Goal: Download file/media

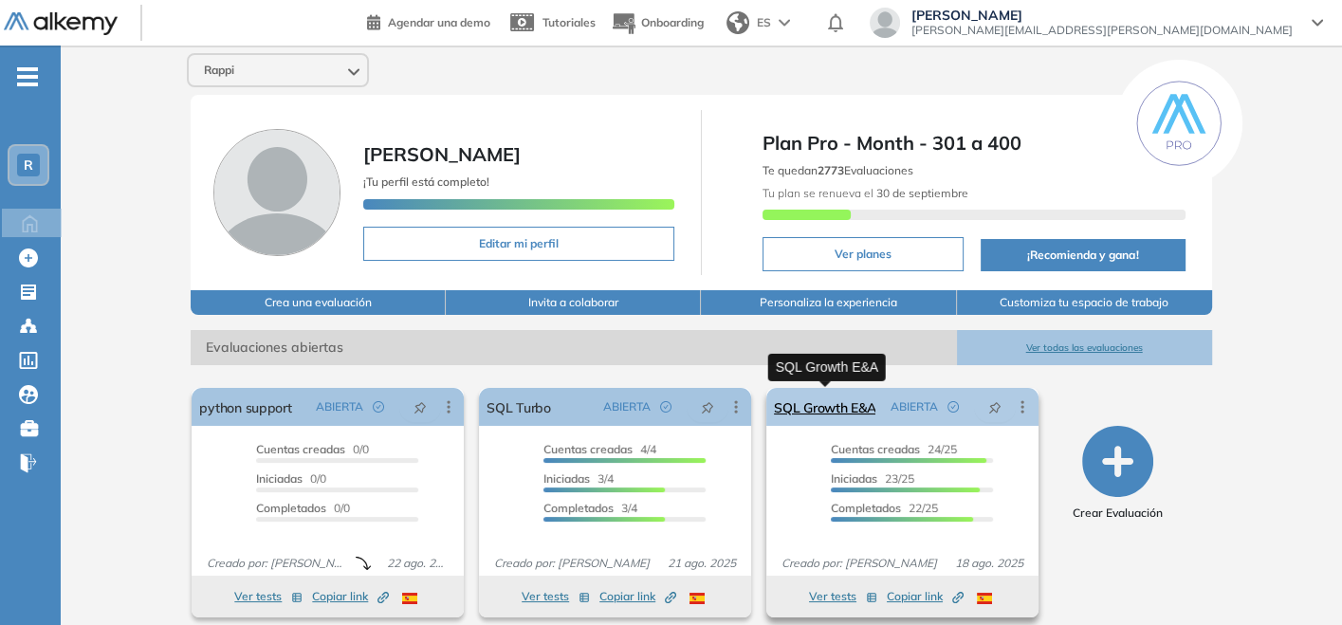
click at [835, 413] on link "SQL Growth E&A" at bounding box center [824, 407] width 101 height 38
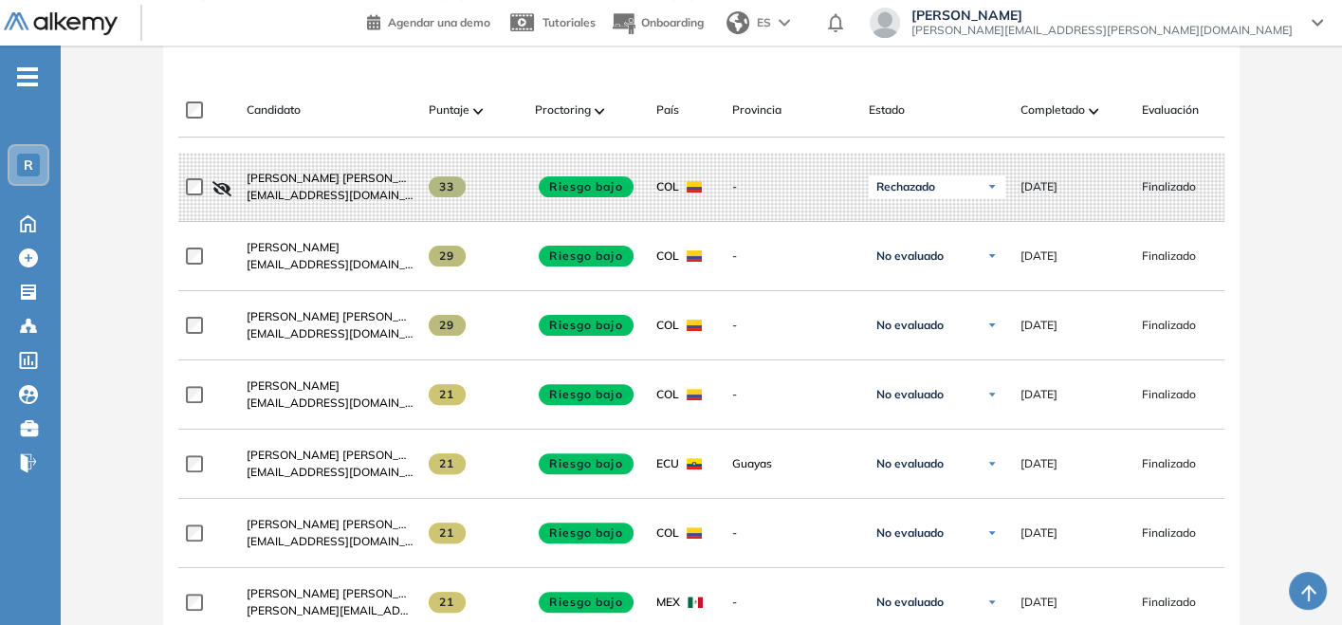
scroll to position [526, 0]
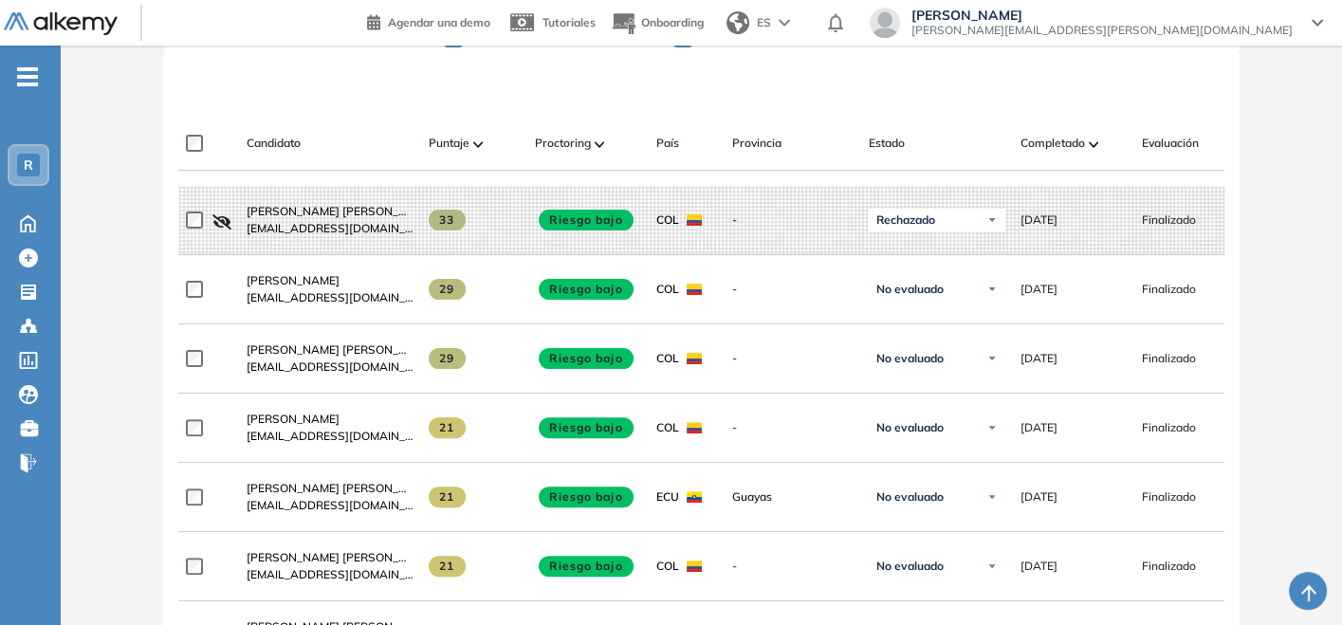
click at [1067, 128] on div "Candidato Puntaje Proctoring País Provincia Estado Completado Evaluación Fecha …" at bounding box center [701, 144] width 1046 height 54
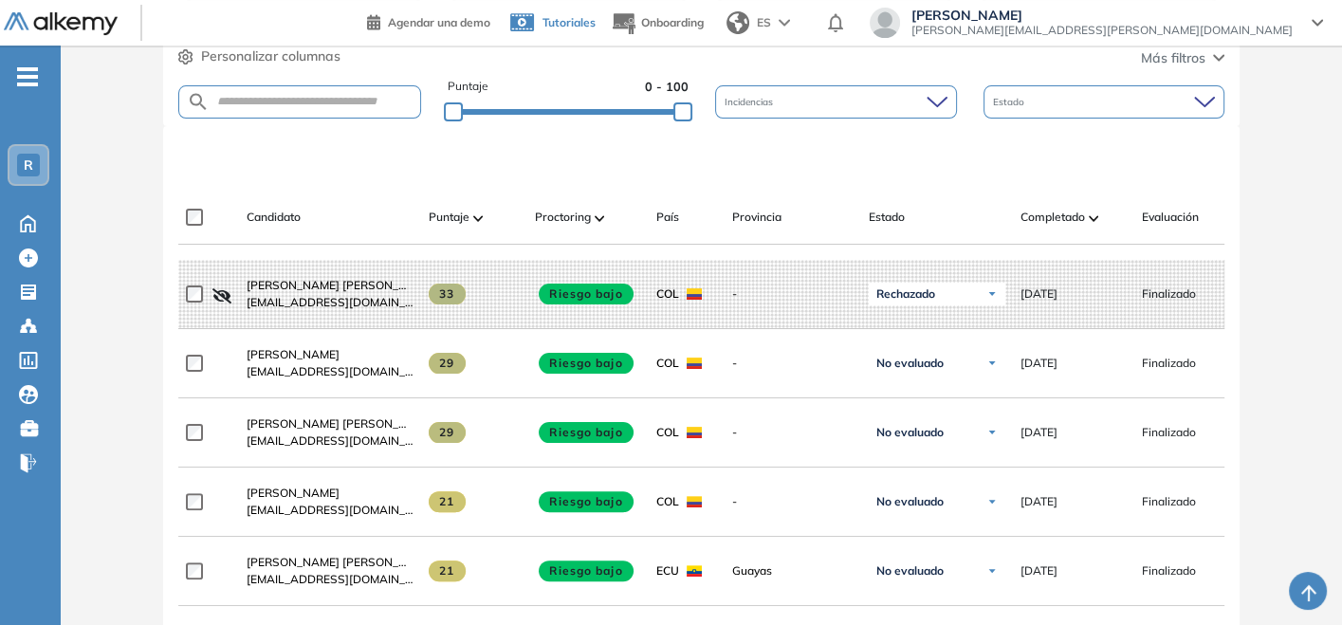
scroll to position [421, 0]
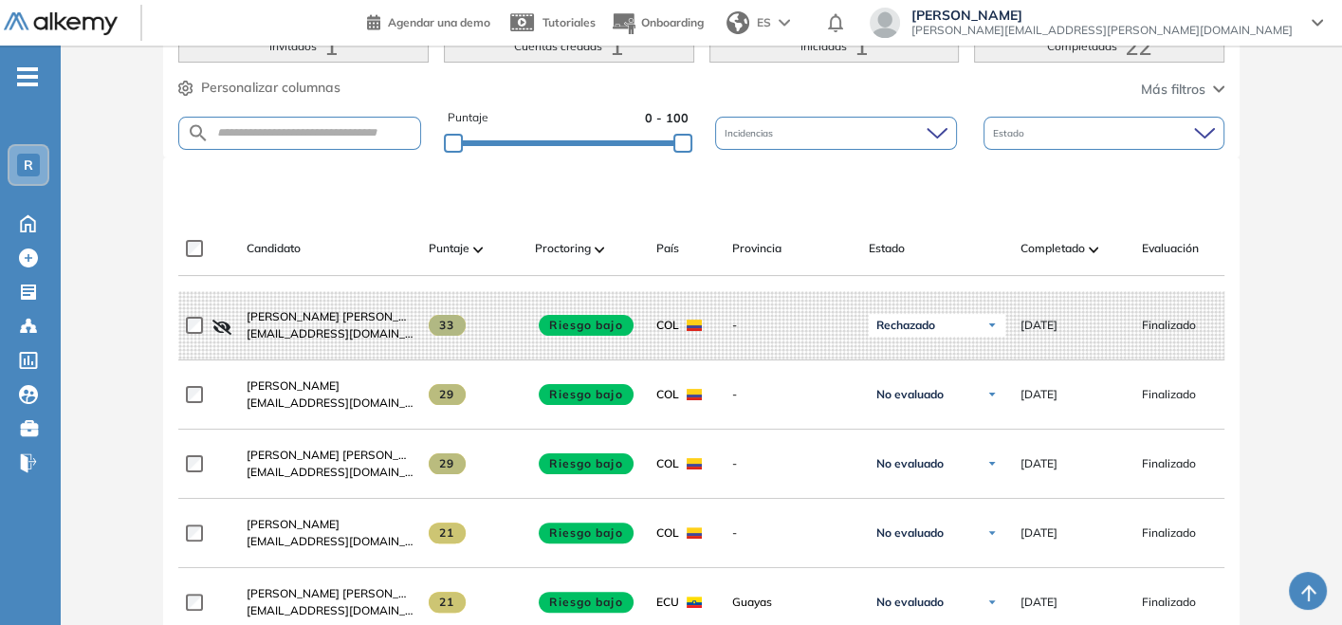
click at [1085, 244] on div "Completado" at bounding box center [1074, 248] width 106 height 23
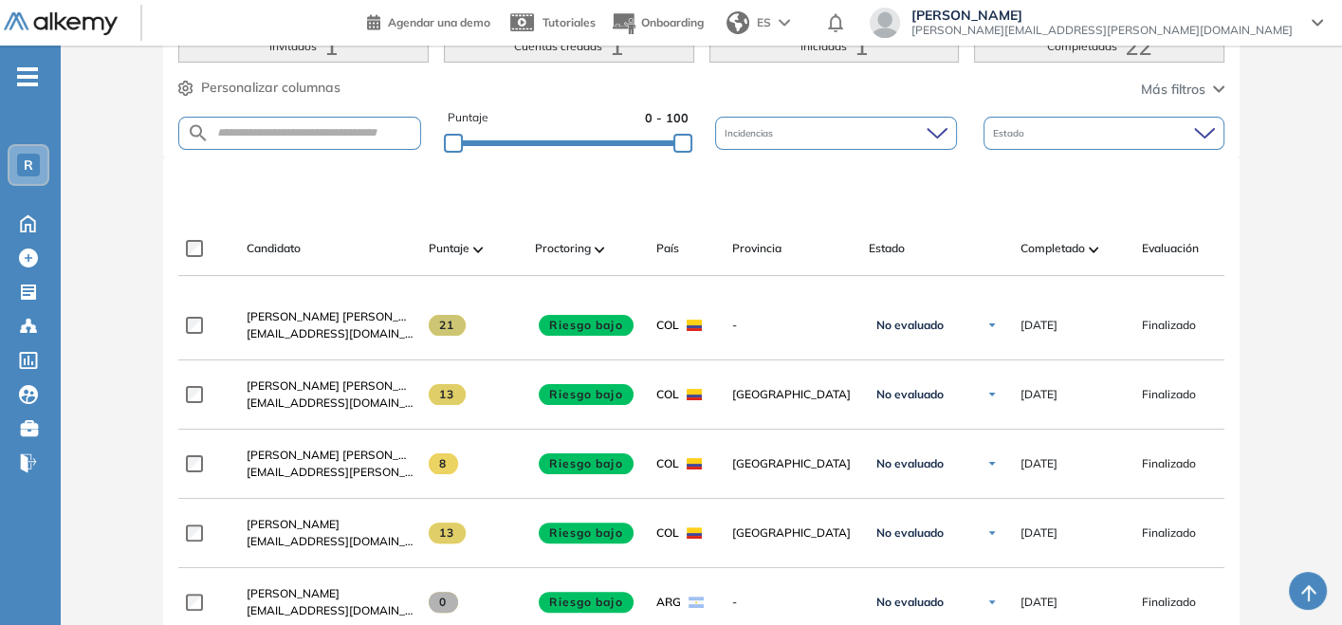
scroll to position [526, 0]
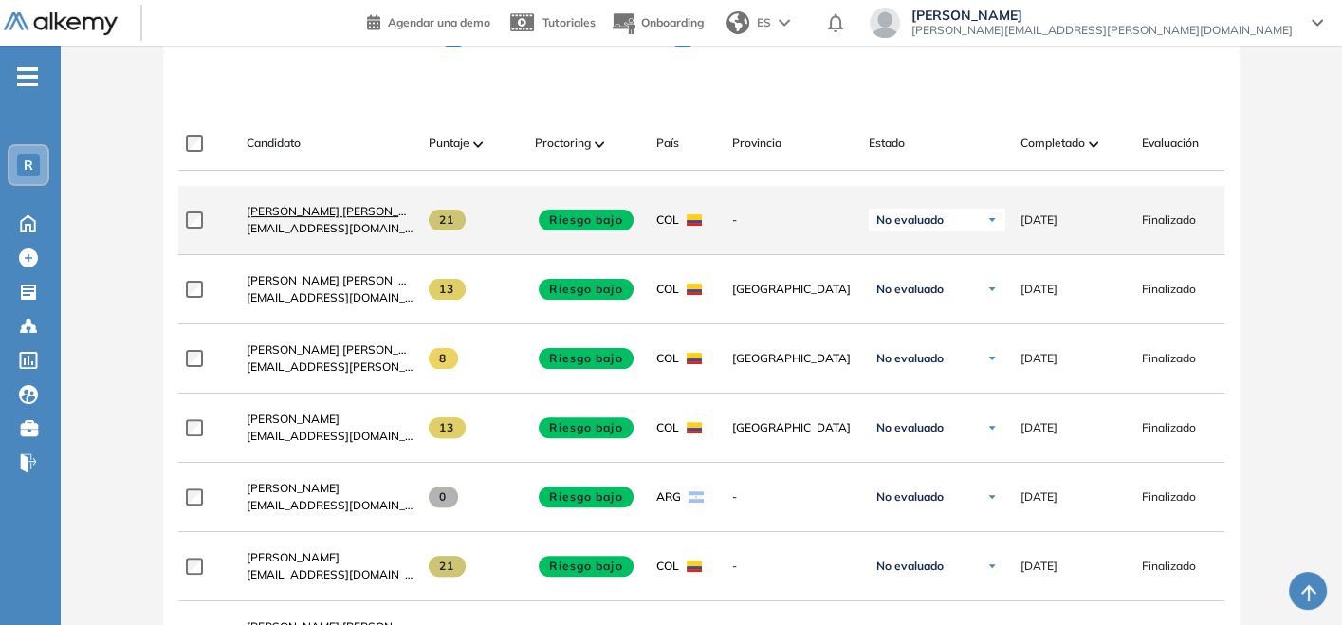
click at [330, 216] on span "[PERSON_NAME] [PERSON_NAME]" at bounding box center [341, 211] width 189 height 14
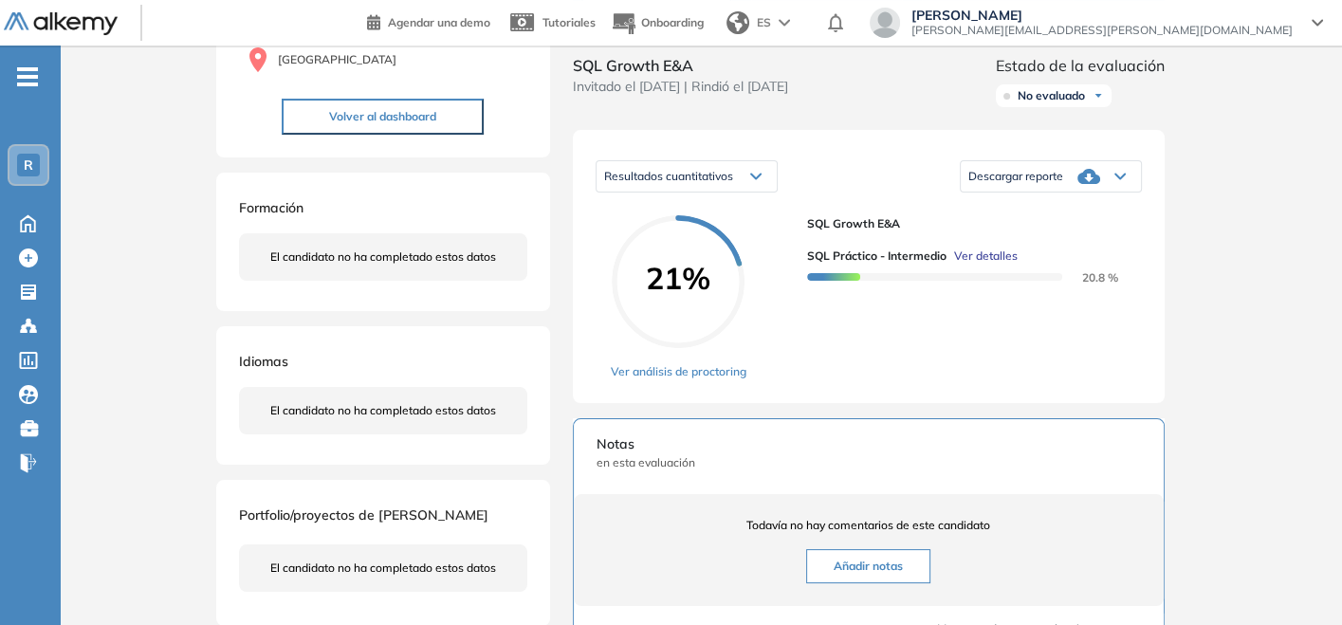
scroll to position [105, 0]
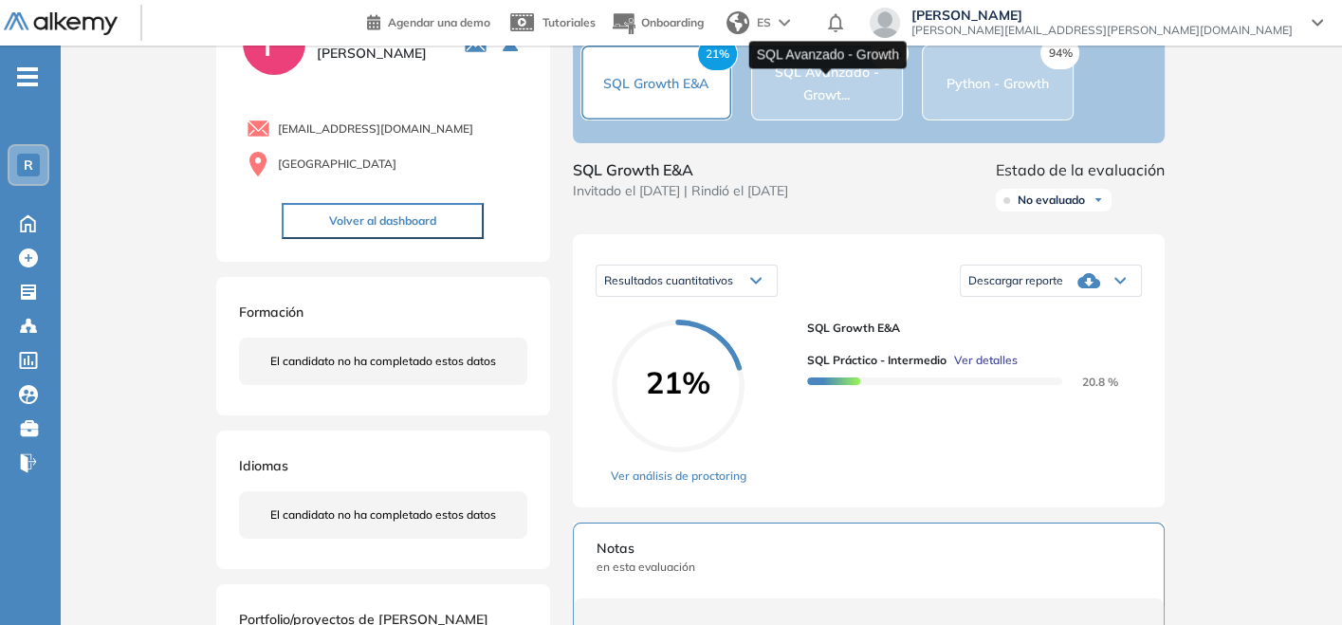
click at [853, 83] on span "SQL Avanzado - Growt..." at bounding box center [827, 84] width 104 height 40
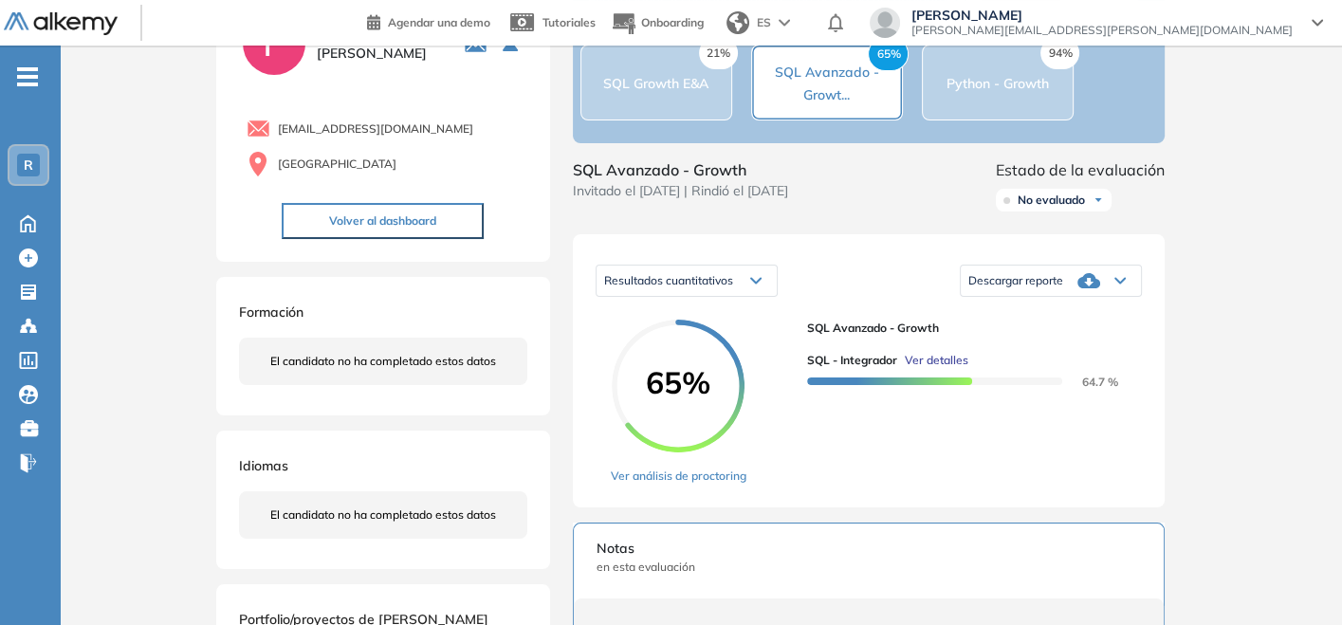
click at [1040, 300] on div "Descargar reporte" at bounding box center [1051, 281] width 180 height 38
click at [1037, 317] on li "Descargar informe completo" at bounding box center [1039, 307] width 140 height 19
click at [671, 92] on span "SQL Growth E&A" at bounding box center [655, 83] width 105 height 17
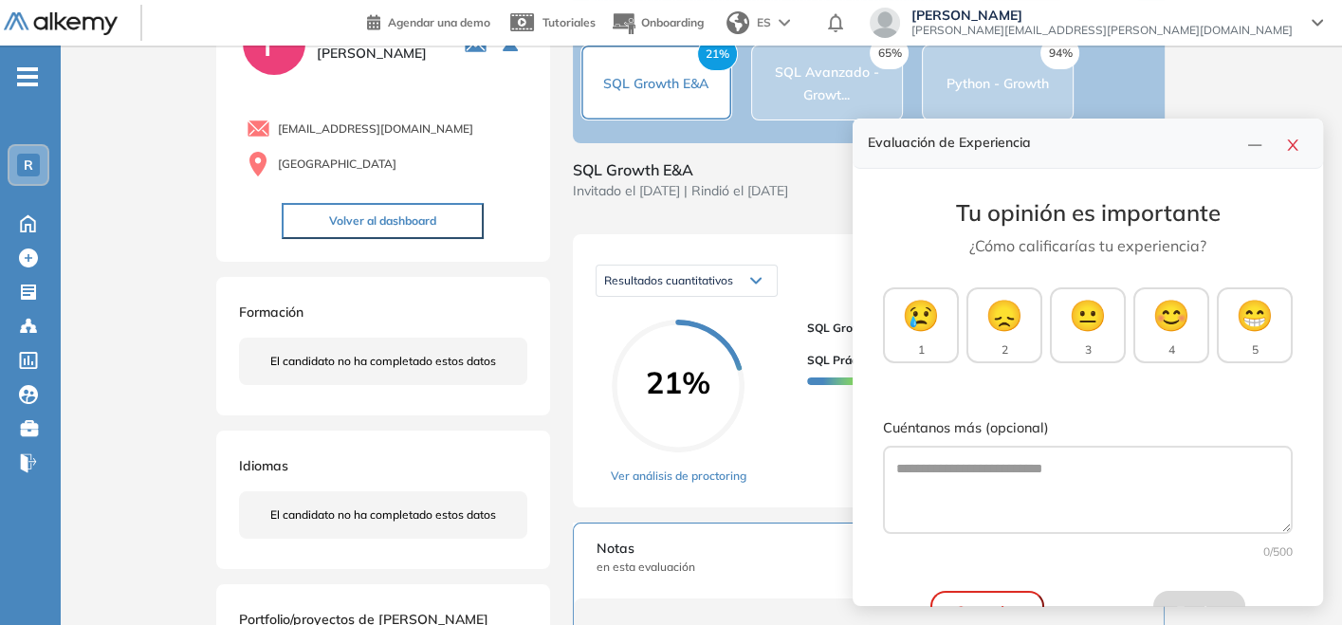
click at [1211, 301] on div "Inicio Alkymetrics Evaluaciones Dashboard Candidato Duración : 00:00:00 Cantida…" at bounding box center [701, 554] width 1281 height 1229
click at [1305, 138] on button "button" at bounding box center [1293, 143] width 30 height 27
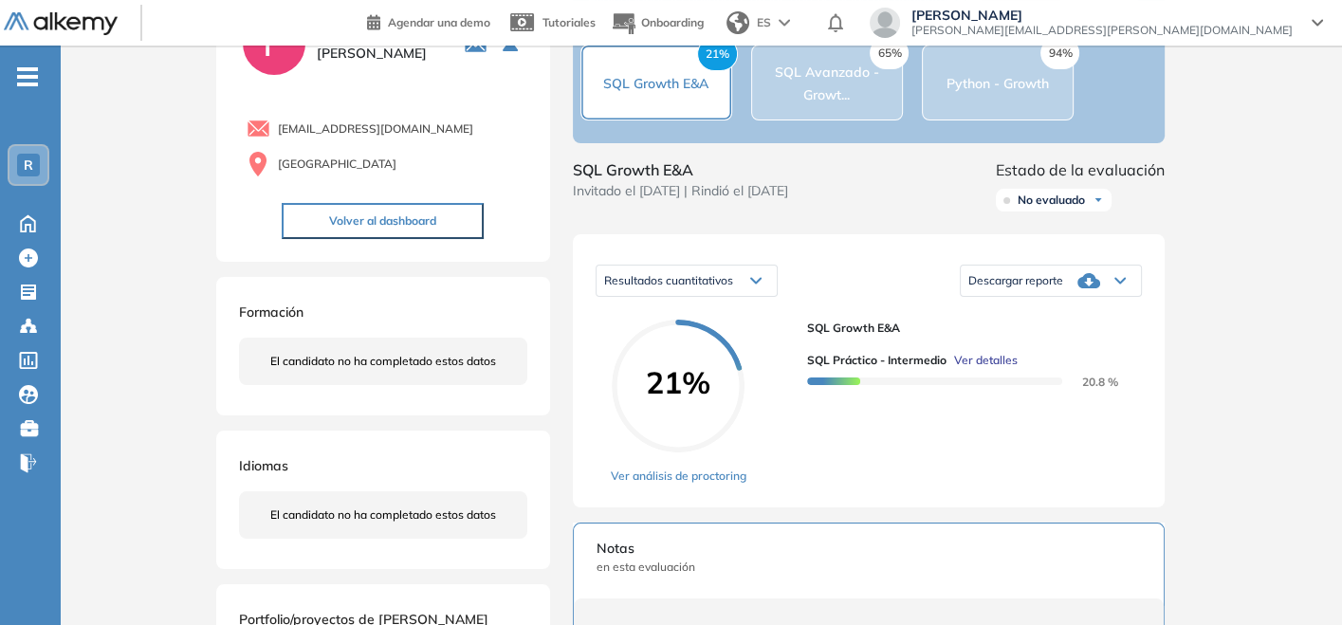
click at [774, 100] on div "65% SQL Avanzado - Growt..." at bounding box center [827, 83] width 150 height 46
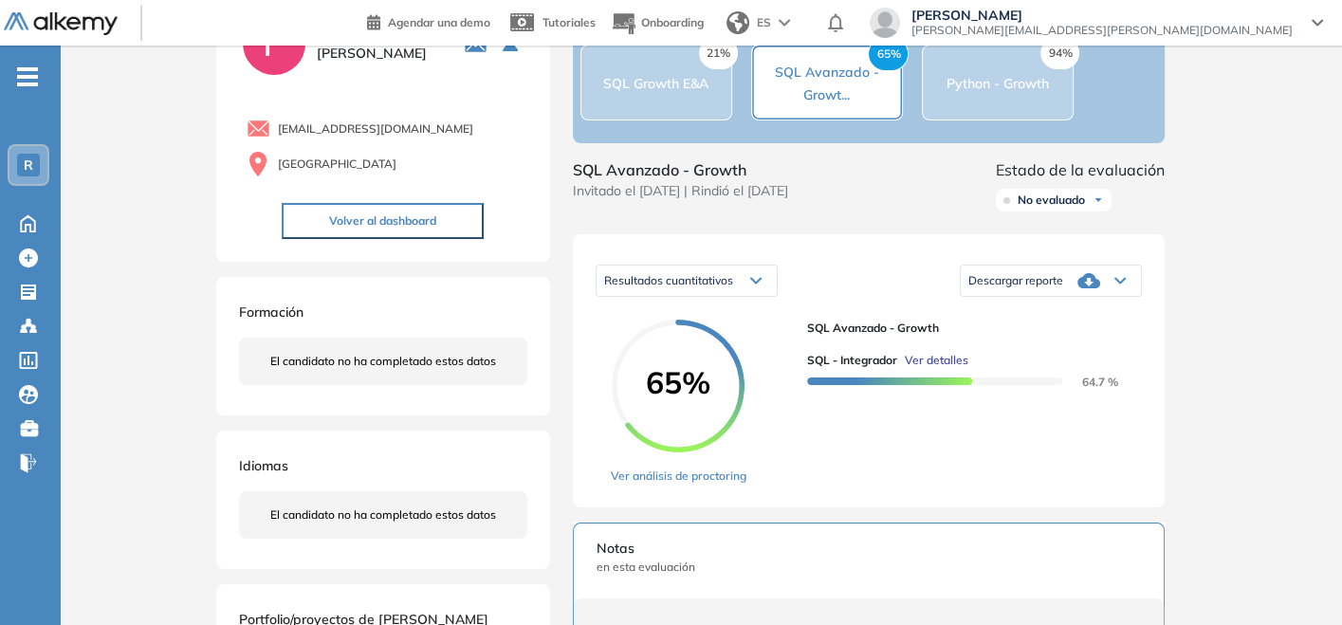
click at [1092, 288] on icon at bounding box center [1088, 280] width 23 height 15
click at [1057, 317] on li "Descargar informe completo" at bounding box center [1039, 307] width 140 height 19
click at [640, 80] on div "SQL Growth E&A" at bounding box center [657, 66] width 118 height 40
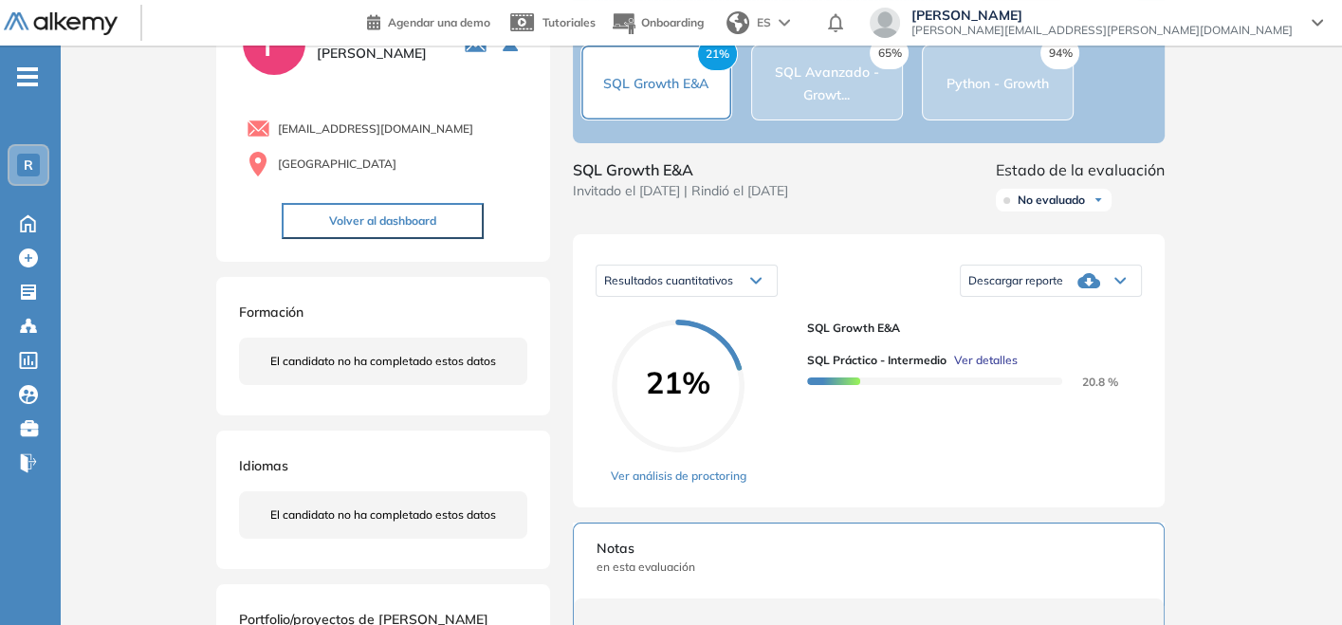
click at [173, 128] on div "Inicio Alkymetrics Evaluaciones Dashboard Candidato Duración : 00:00:00 Cantida…" at bounding box center [701, 554] width 1281 height 1229
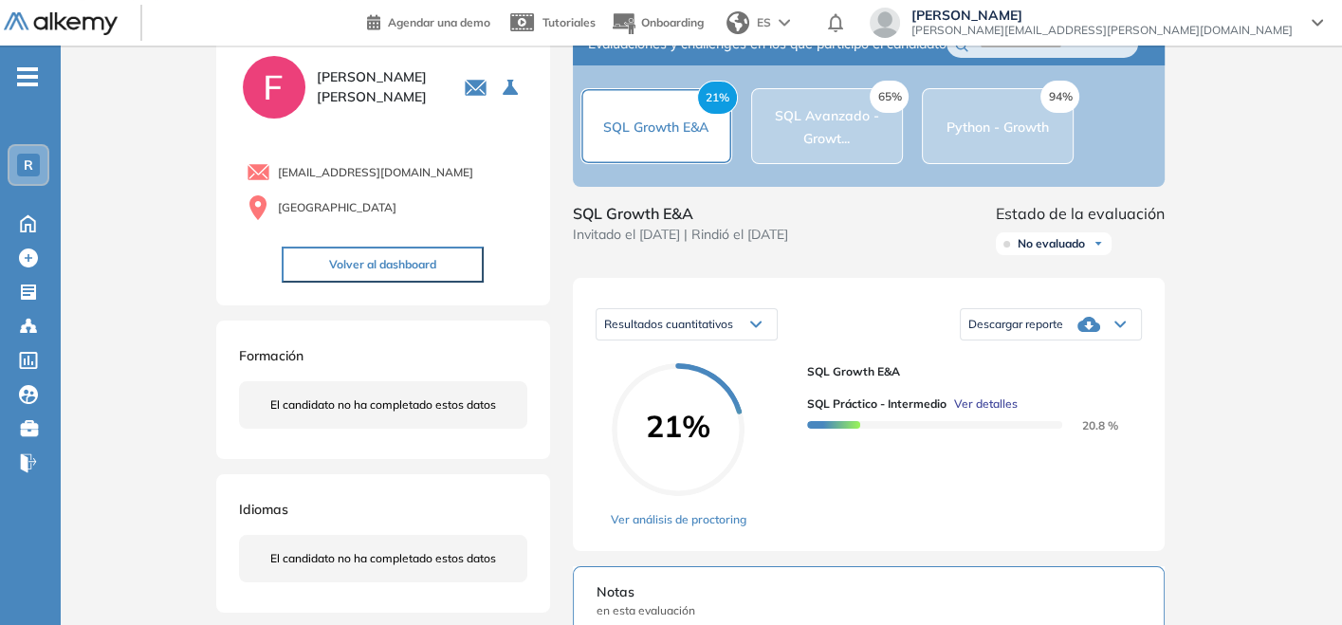
scroll to position [0, 0]
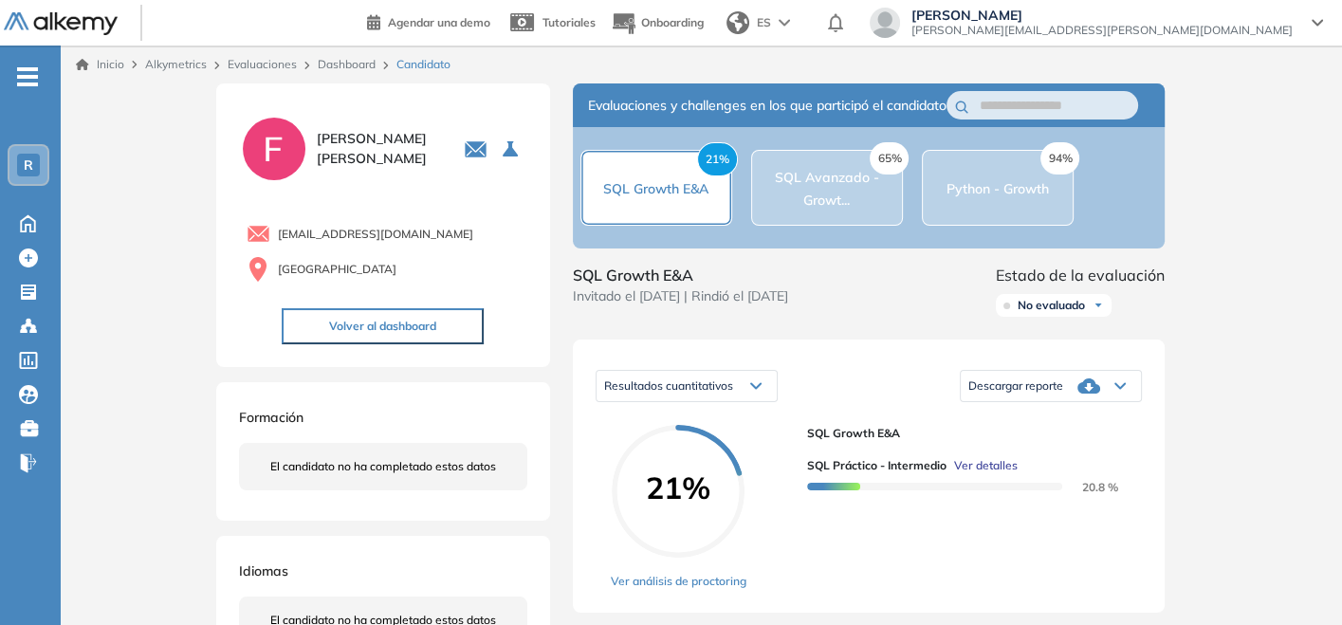
click at [338, 62] on link "Dashboard" at bounding box center [347, 64] width 58 height 14
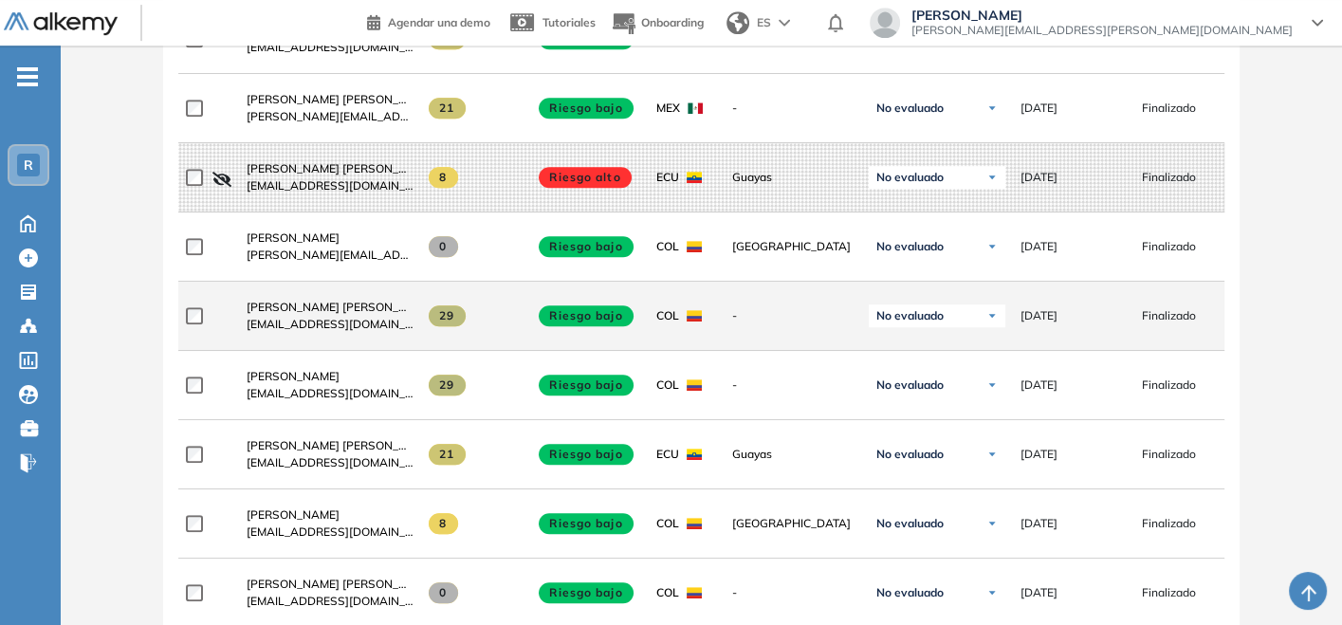
scroll to position [1159, 0]
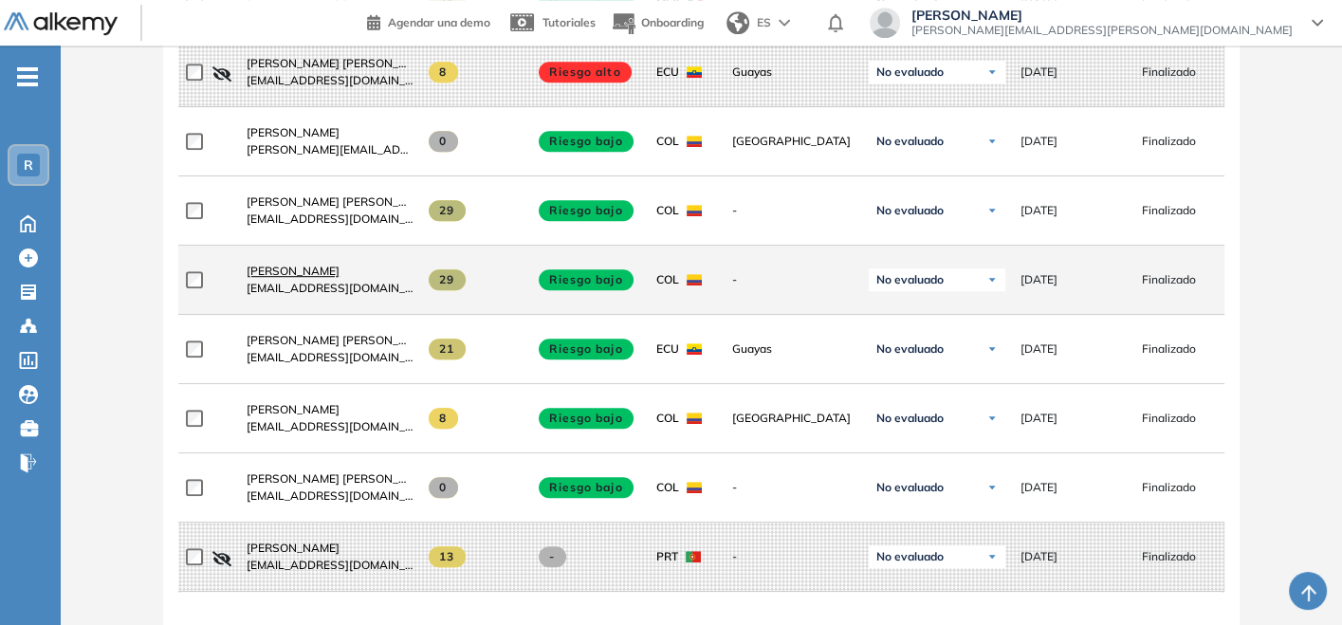
click at [315, 278] on span "[PERSON_NAME]" at bounding box center [293, 271] width 93 height 14
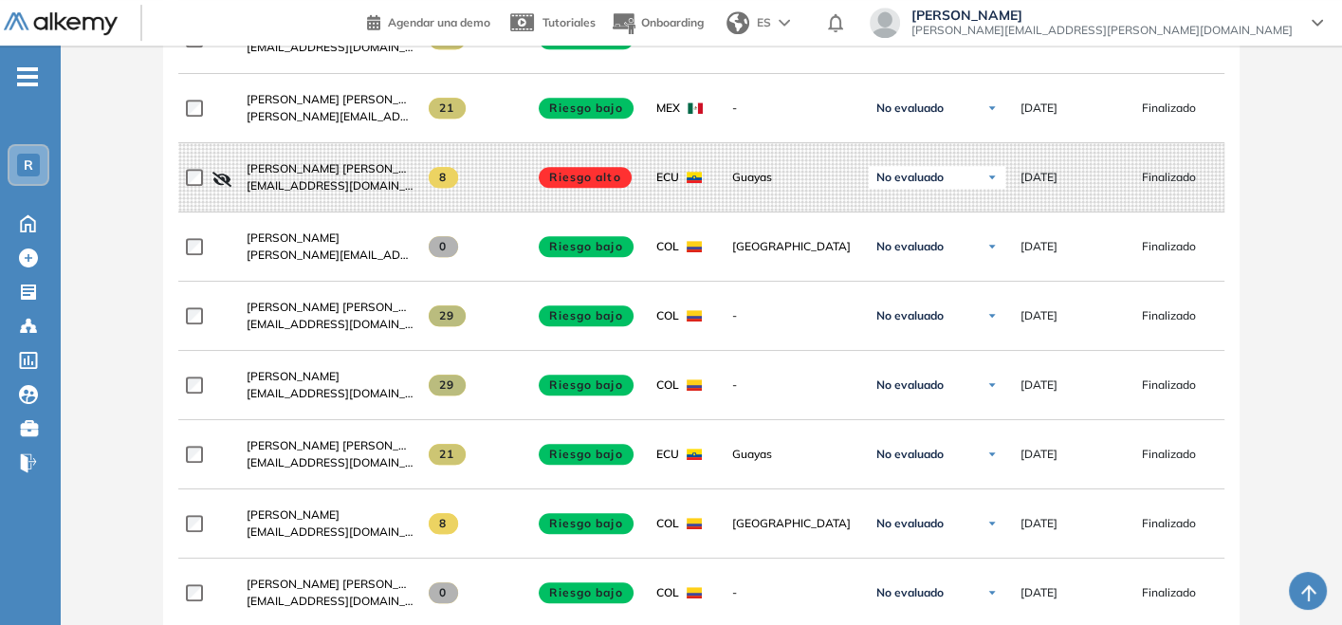
scroll to position [1159, 0]
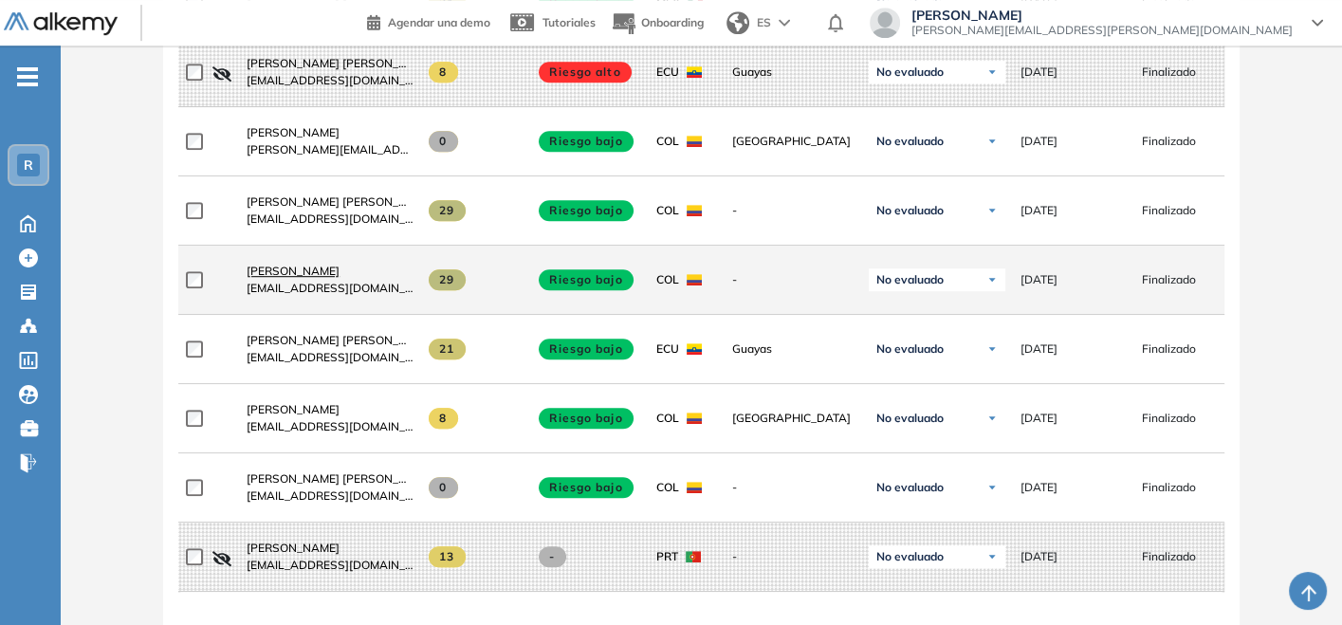
click at [339, 278] on span "[PERSON_NAME]" at bounding box center [293, 271] width 93 height 14
